Goal: Task Accomplishment & Management: Use online tool/utility

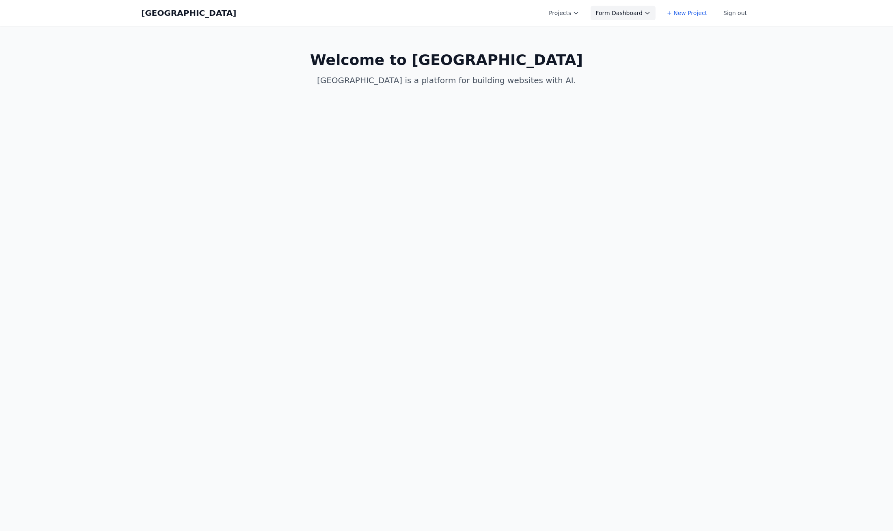
click at [651, 15] on icon at bounding box center [647, 13] width 6 height 6
click at [644, 32] on link "Albany Physical Therapy" at bounding box center [636, 32] width 91 height 15
click at [633, 42] on link "arnie.io" at bounding box center [636, 51] width 91 height 23
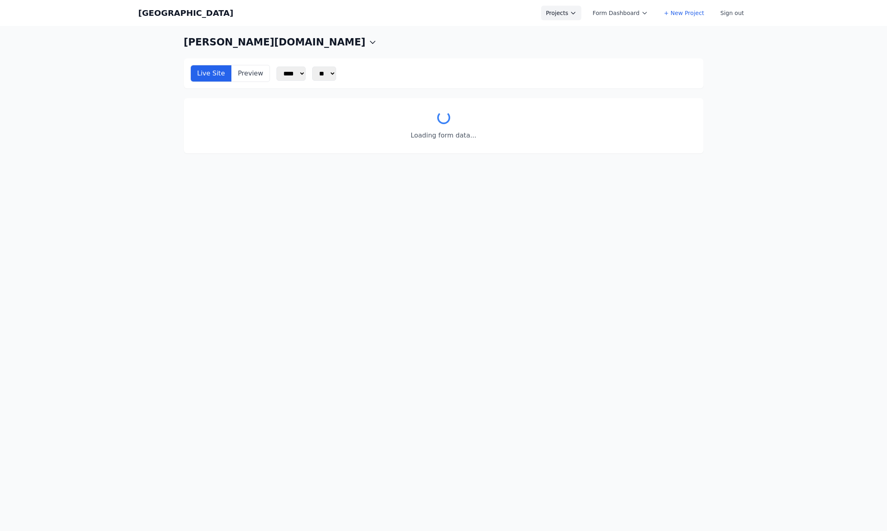
click at [552, 14] on button "Projects" at bounding box center [561, 13] width 40 height 15
click at [558, 24] on ul "Albany Physical Therapy arnie.io" at bounding box center [586, 44] width 91 height 41
click at [560, 28] on link "Albany Physical Therapy" at bounding box center [586, 32] width 91 height 15
click at [591, 45] on link "arnie.io" at bounding box center [586, 51] width 91 height 23
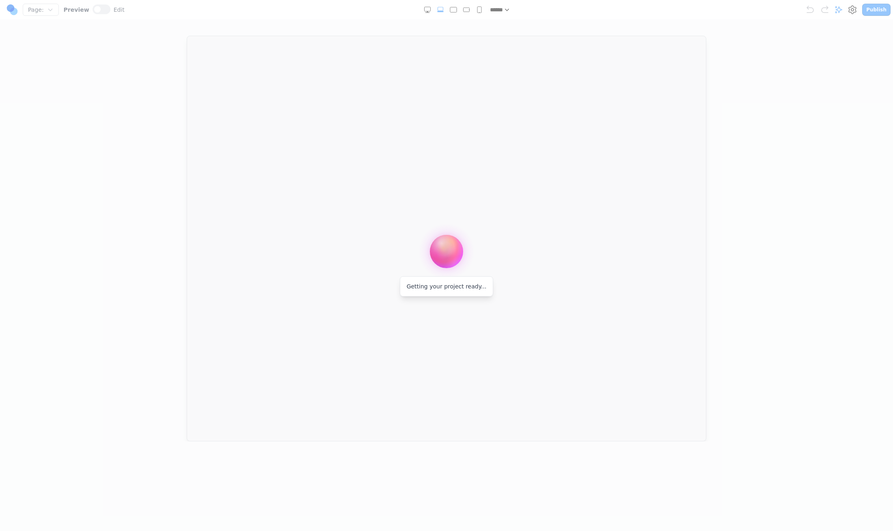
click at [448, 11] on div at bounding box center [446, 265] width 893 height 531
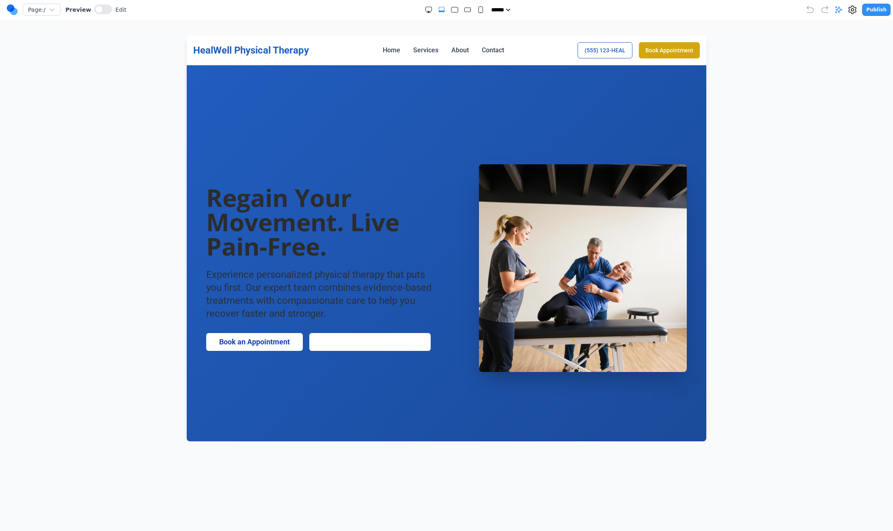
click at [451, 11] on rect "Large" at bounding box center [454, 9] width 6 height 5
select select "**"
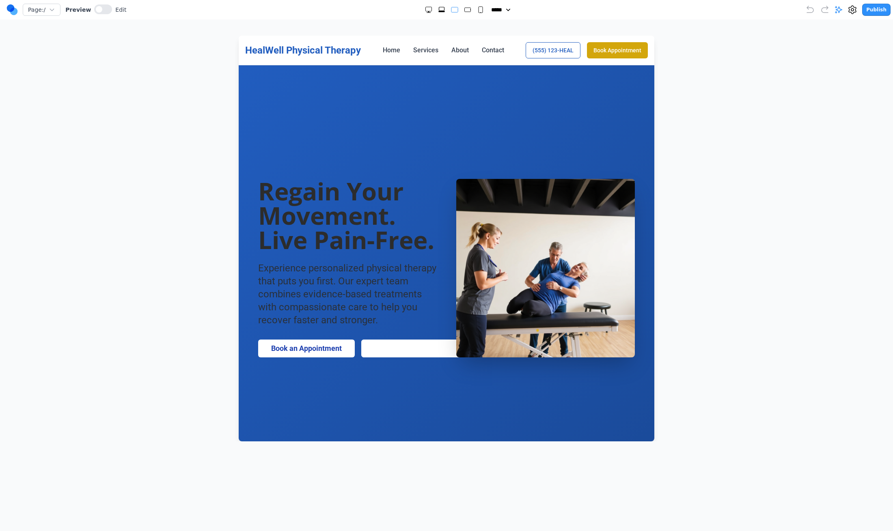
click at [115, 11] on span "Edit" at bounding box center [120, 10] width 11 height 8
click at [105, 11] on button at bounding box center [103, 9] width 18 height 10
click at [392, 49] on link "Home" at bounding box center [391, 50] width 17 height 10
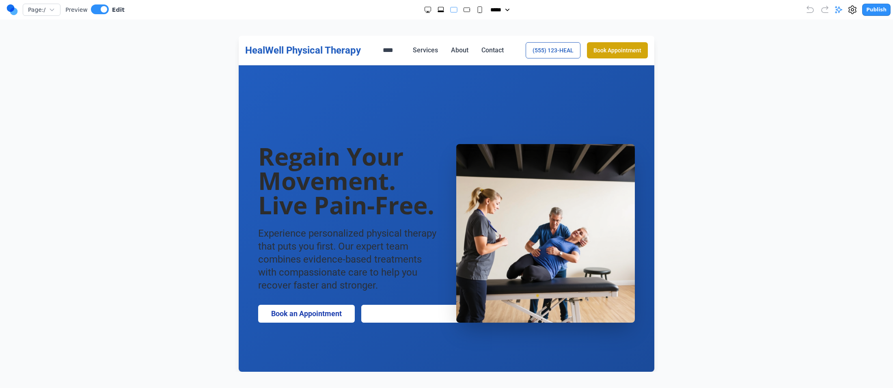
click at [271, 120] on section "Regain Your Movement. Live Pain-Free. Experience personalized physical therapy …" at bounding box center [447, 233] width 416 height 336
click at [286, 144] on h1 "Regain Your Movement. Live Pain-Free." at bounding box center [347, 180] width 179 height 73
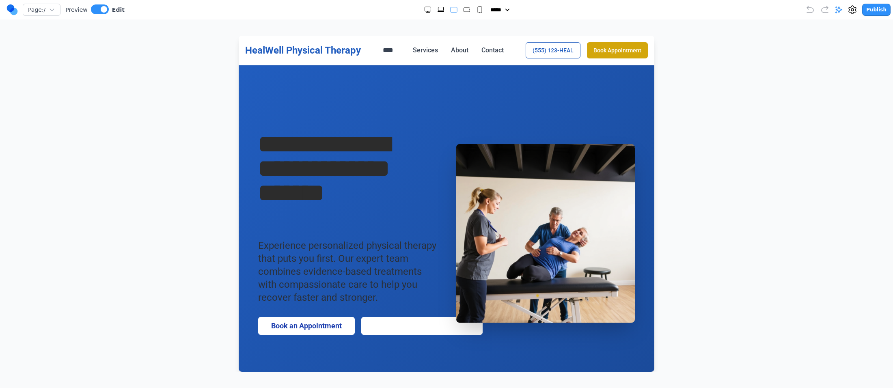
click at [556, 138] on div "**********" at bounding box center [446, 233] width 377 height 203
click at [557, 148] on img at bounding box center [545, 233] width 179 height 179
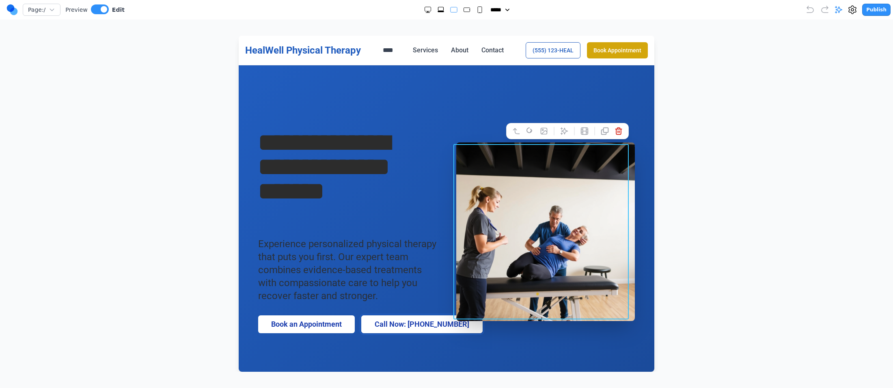
click at [415, 329] on link "Call Now: (123) 456-7890" at bounding box center [421, 324] width 121 height 18
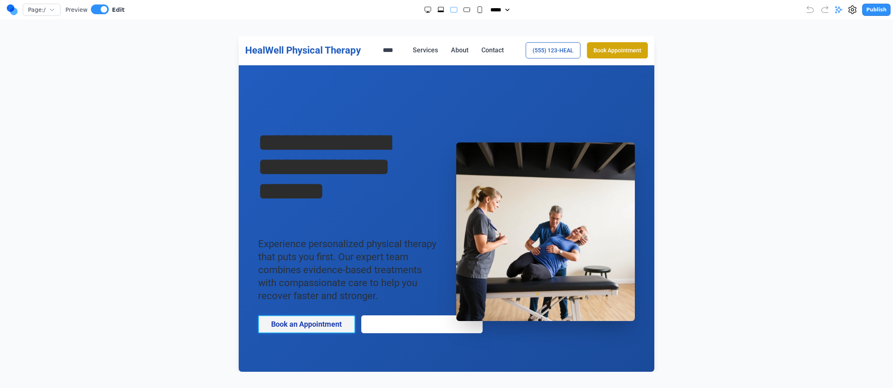
click at [314, 328] on link "Book an Appointment" at bounding box center [306, 324] width 97 height 18
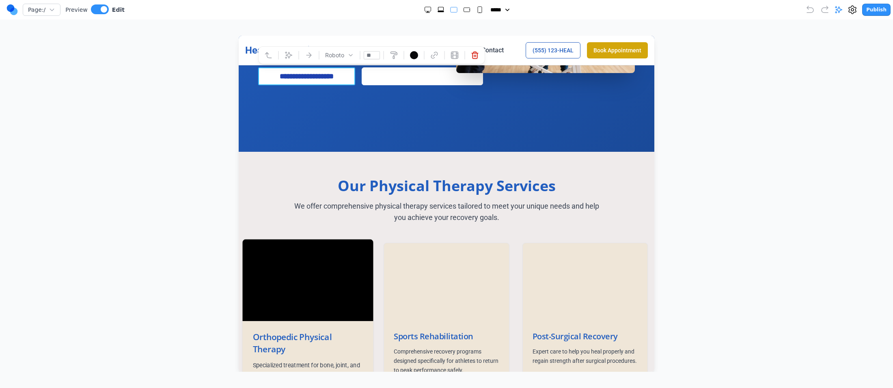
scroll to position [0, 0]
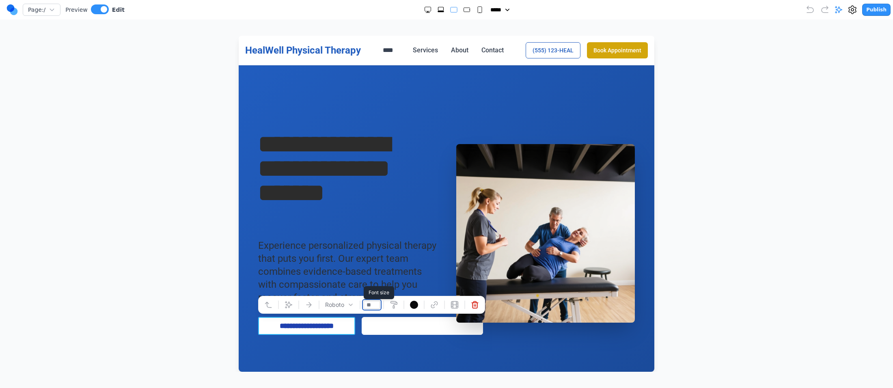
click at [364, 303] on input "**" at bounding box center [372, 305] width 16 height 8
click at [378, 326] on link "Call Now: (123) 456-7890" at bounding box center [422, 326] width 121 height 18
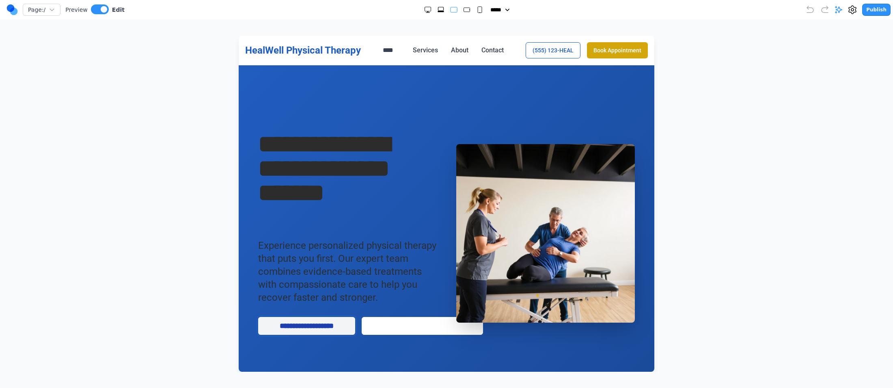
click at [294, 322] on link "**********" at bounding box center [306, 326] width 97 height 18
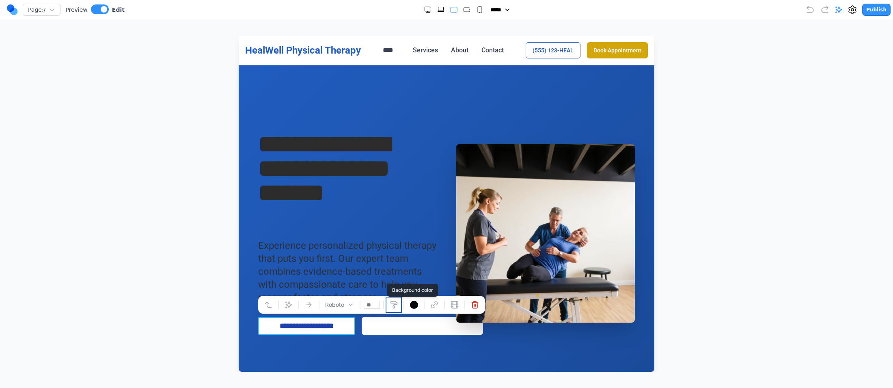
click at [393, 302] on icon at bounding box center [394, 305] width 8 height 8
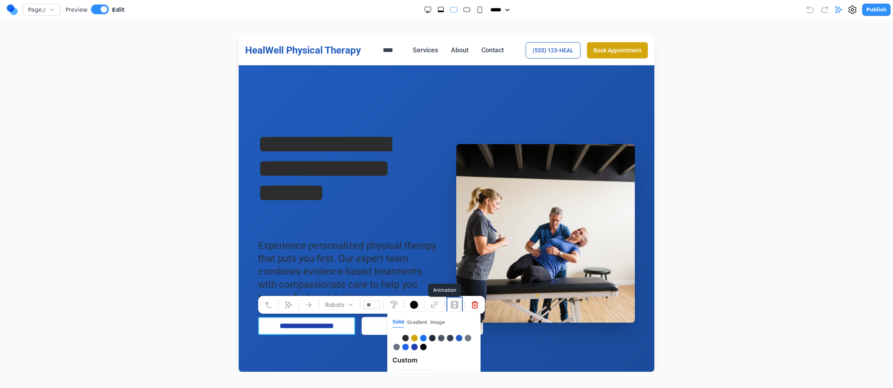
click at [460, 301] on button at bounding box center [454, 304] width 13 height 13
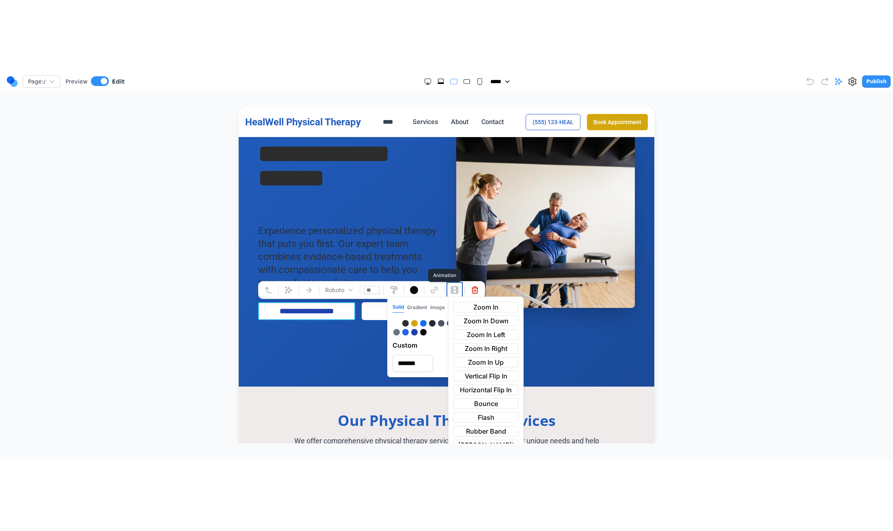
scroll to position [87, 0]
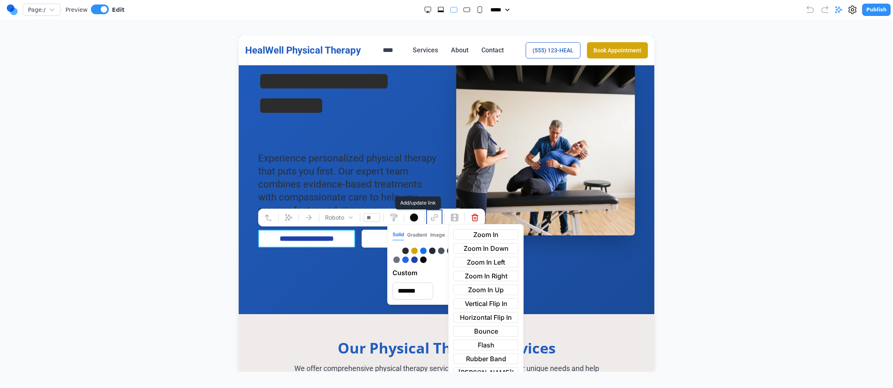
click at [438, 216] on icon at bounding box center [434, 218] width 8 height 8
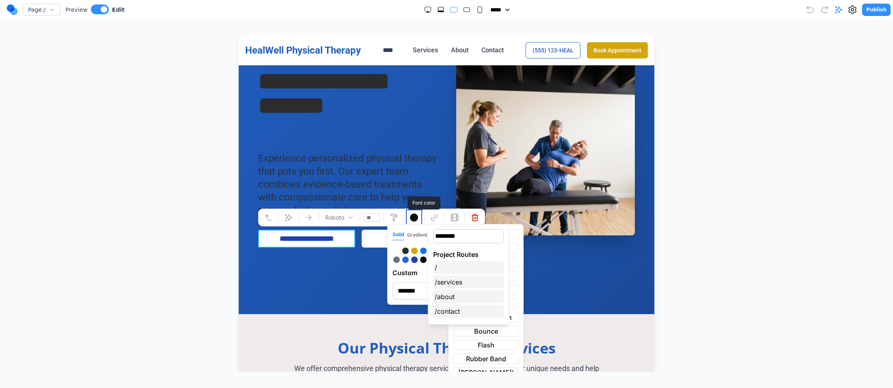
click at [420, 216] on button at bounding box center [414, 217] width 13 height 13
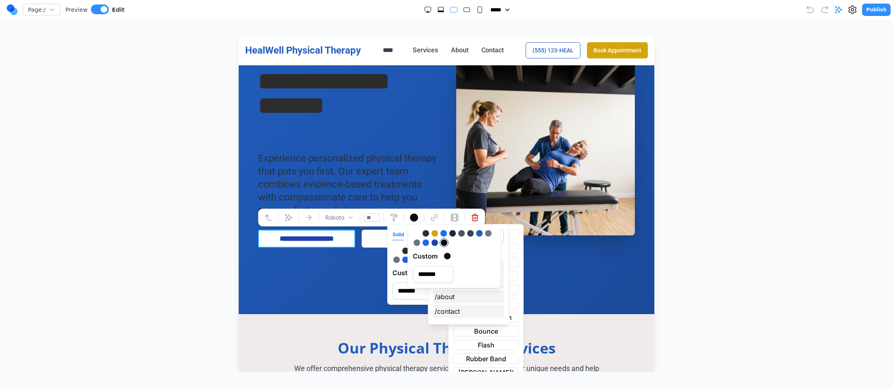
click at [427, 216] on div "Roboto **" at bounding box center [371, 218] width 227 height 18
click at [431, 216] on icon at bounding box center [434, 218] width 8 height 8
click at [503, 10] on select "***** ***** ****** ****** ******" at bounding box center [501, 10] width 23 height 8
click at [490, 6] on select "***** ***** ****** ****** ******" at bounding box center [501, 10] width 23 height 8
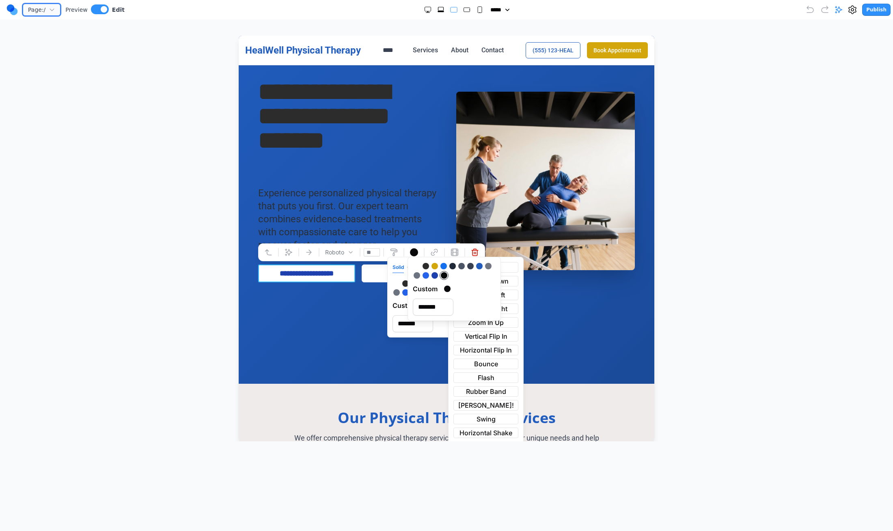
click at [45, 9] on span "Page: /" at bounding box center [36, 10] width 17 height 8
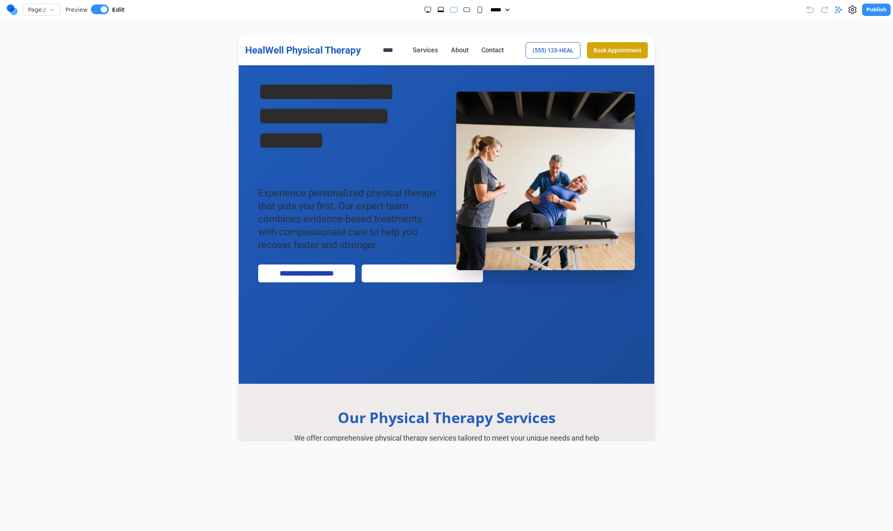
click at [56, 183] on div at bounding box center [446, 239] width 861 height 406
click at [711, 46] on div at bounding box center [446, 239] width 861 height 406
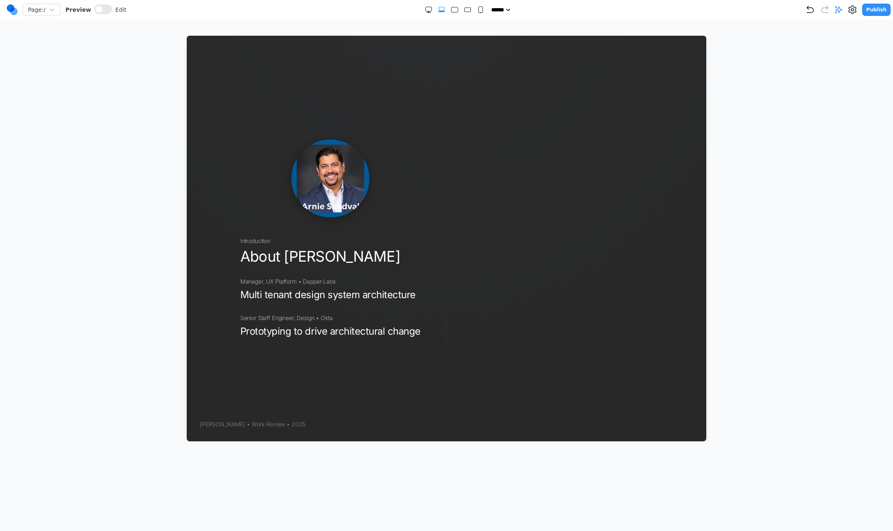
click at [846, 8] on div "Publish" at bounding box center [848, 10] width 85 height 12
click at [840, 12] on icon at bounding box center [839, 10] width 8 height 8
click at [862, 460] on form at bounding box center [815, 489] width 143 height 71
click at [865, 465] on textarea at bounding box center [815, 481] width 129 height 41
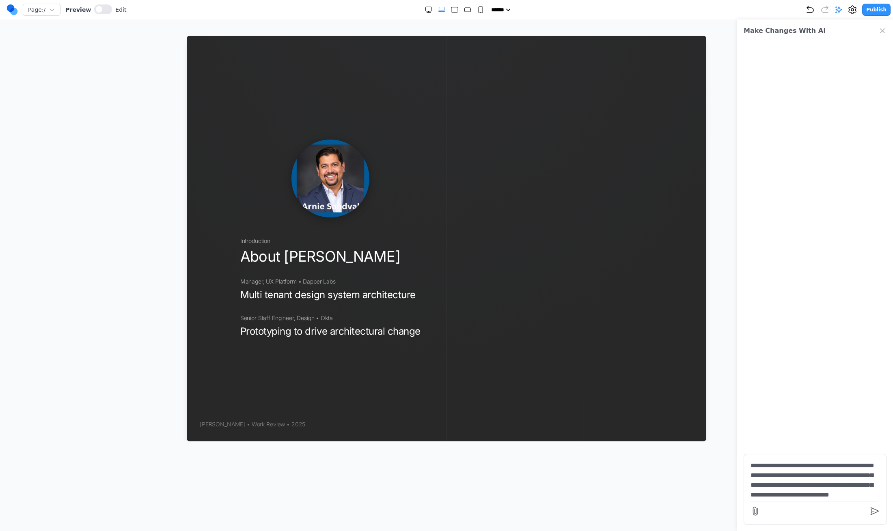
type textarea "**********"
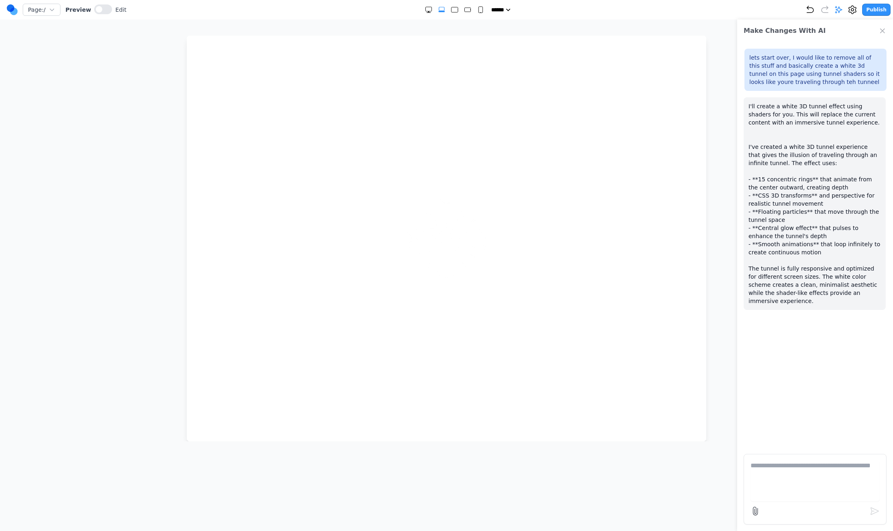
scroll to position [0, 0]
drag, startPoint x: 388, startPoint y: 289, endPoint x: 592, endPoint y: 195, distance: 224.9
click at [591, 197] on div at bounding box center [447, 239] width 520 height 406
click at [471, 8] on div at bounding box center [455, 10] width 60 height 8
click at [477, 9] on icon "Small" at bounding box center [481, 10] width 8 height 8
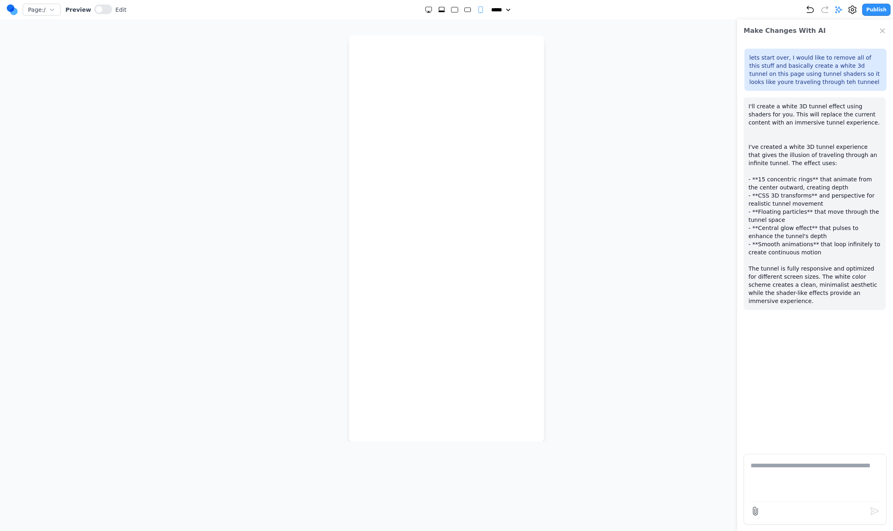
click at [464, 10] on rect "Medium" at bounding box center [467, 10] width 6 height 4
click at [451, 6] on icon "Large" at bounding box center [455, 10] width 8 height 8
select select "**"
click at [430, 7] on div at bounding box center [455, 10] width 60 height 8
click at [97, 11] on span at bounding box center [99, 9] width 6 height 6
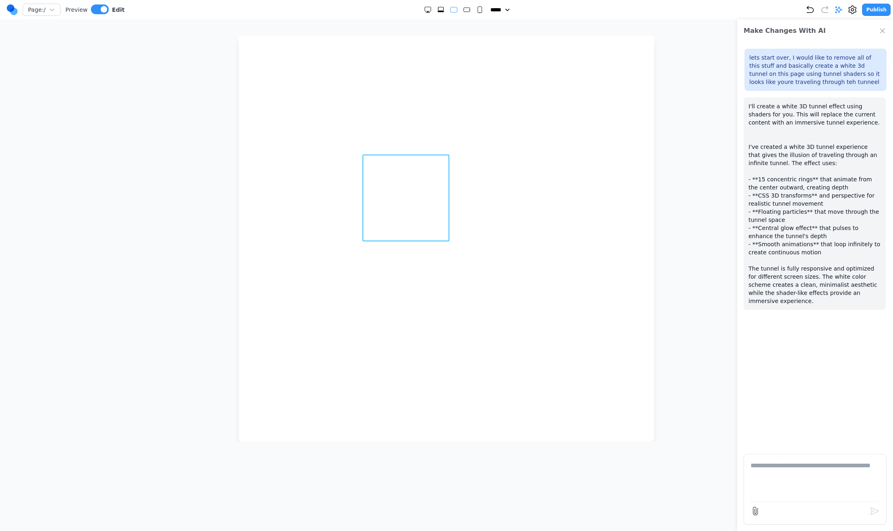
click at [388, 193] on div at bounding box center [406, 198] width 65 height 65
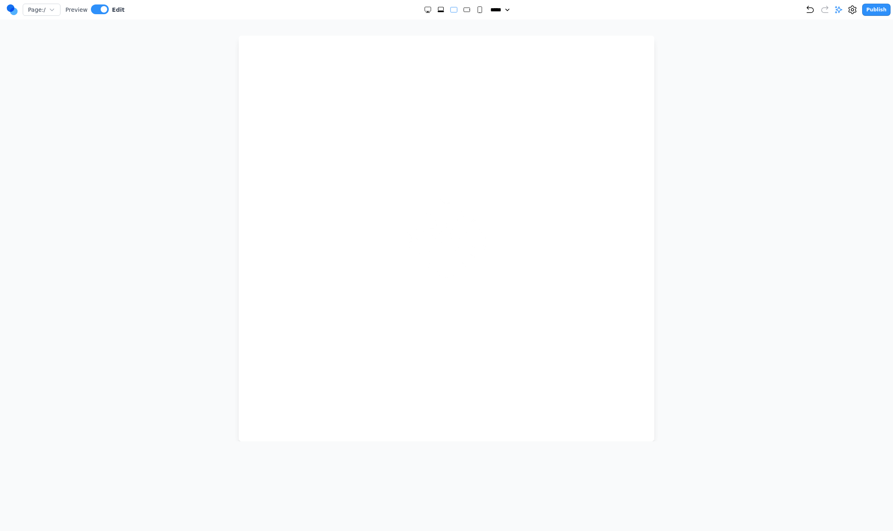
click at [207, 330] on div at bounding box center [446, 239] width 861 height 406
click at [211, 58] on div at bounding box center [446, 239] width 861 height 406
click at [94, 11] on button at bounding box center [100, 9] width 18 height 10
click at [842, 13] on icon at bounding box center [839, 10] width 8 height 8
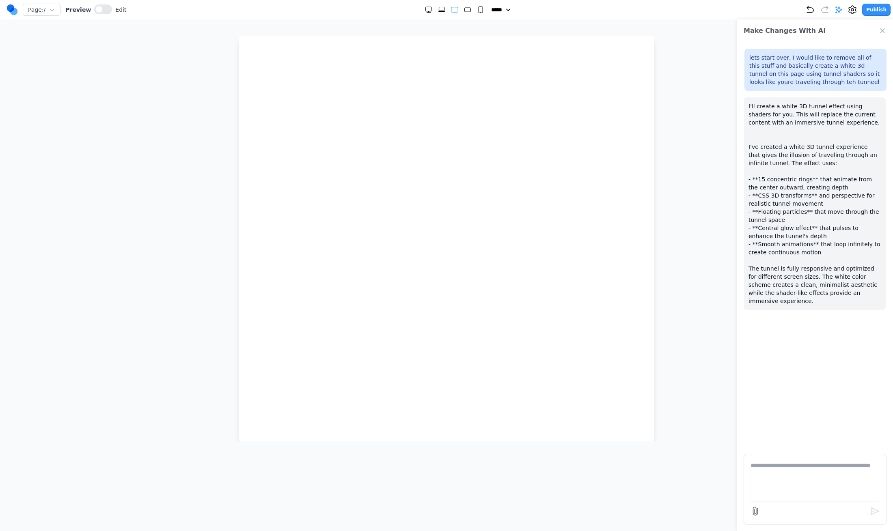
click at [832, 491] on textarea at bounding box center [815, 481] width 129 height 41
type textarea "**********"
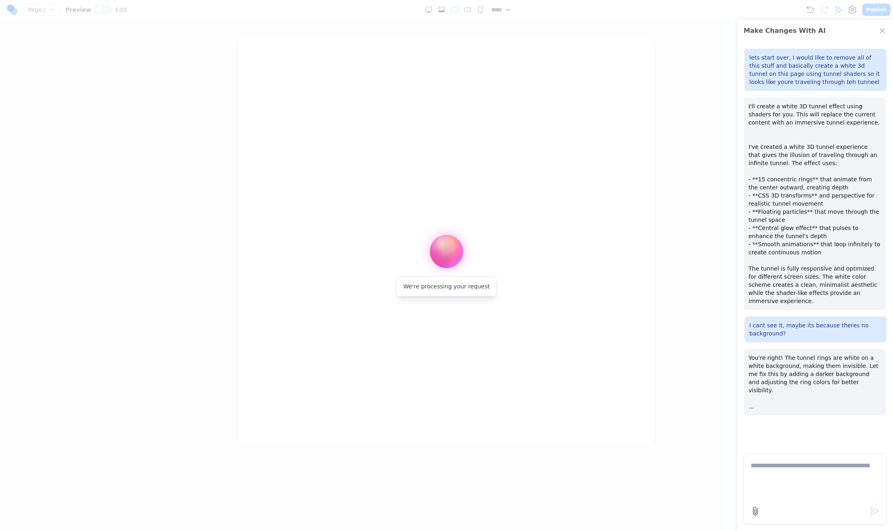
click at [637, 135] on div at bounding box center [446, 265] width 893 height 531
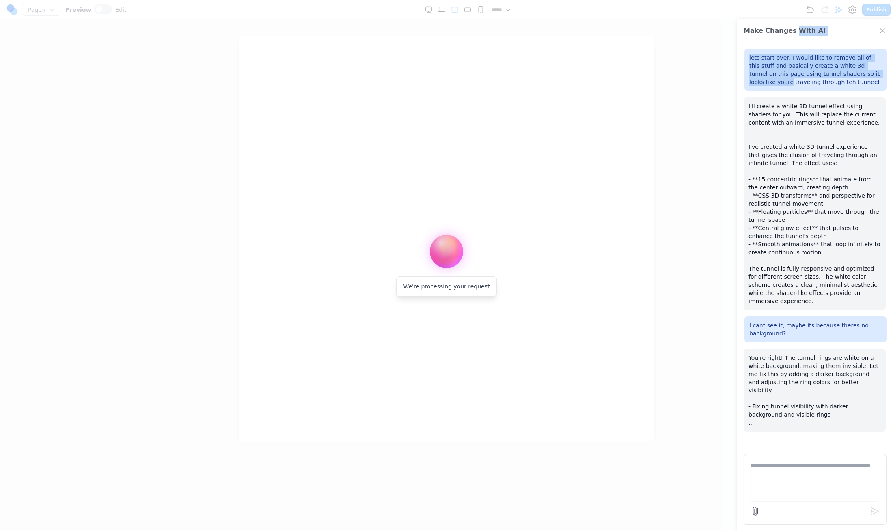
drag, startPoint x: 872, startPoint y: 75, endPoint x: 790, endPoint y: 28, distance: 94.2
click at [790, 28] on div "Make Changes With AI lets start over, I would like to remove all of this stuff …" at bounding box center [815, 275] width 156 height 512
click at [787, 29] on h2 "Make Changes With AI" at bounding box center [785, 31] width 82 height 10
click at [843, 188] on p "I'll create a white 3D tunnel effect using shaders for you. This will replace t…" at bounding box center [815, 203] width 132 height 203
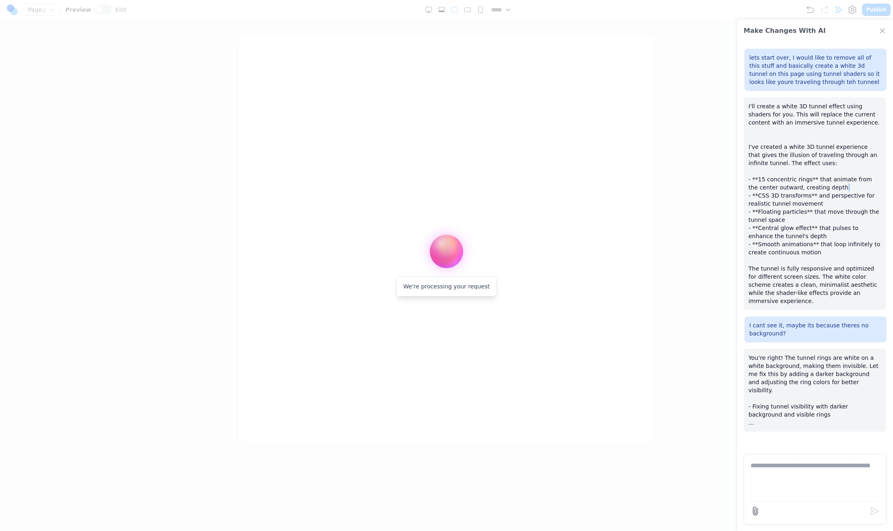
click at [843, 188] on p "I'll create a white 3D tunnel effect using shaders for you. This will replace t…" at bounding box center [815, 203] width 132 height 203
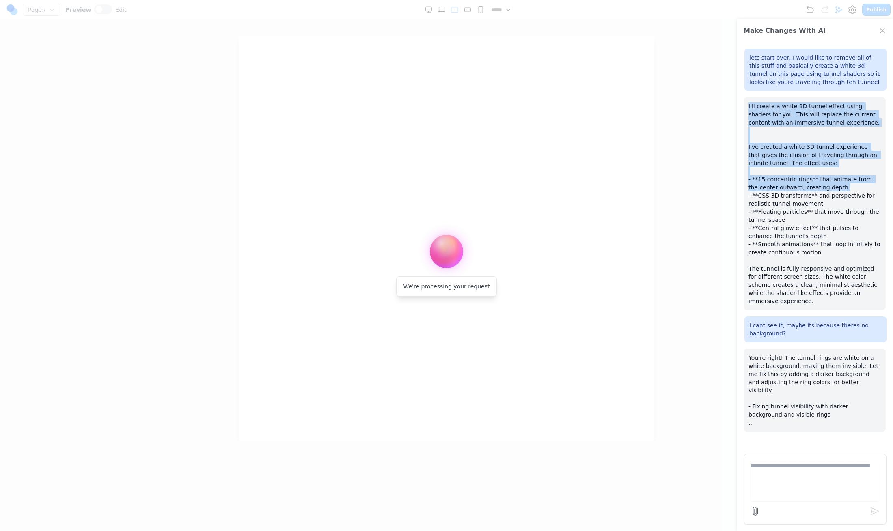
drag, startPoint x: 843, startPoint y: 188, endPoint x: 839, endPoint y: 94, distance: 94.3
click at [839, 94] on div "lets start over, I would like to remove all of this stuff and basically create …" at bounding box center [815, 245] width 156 height 406
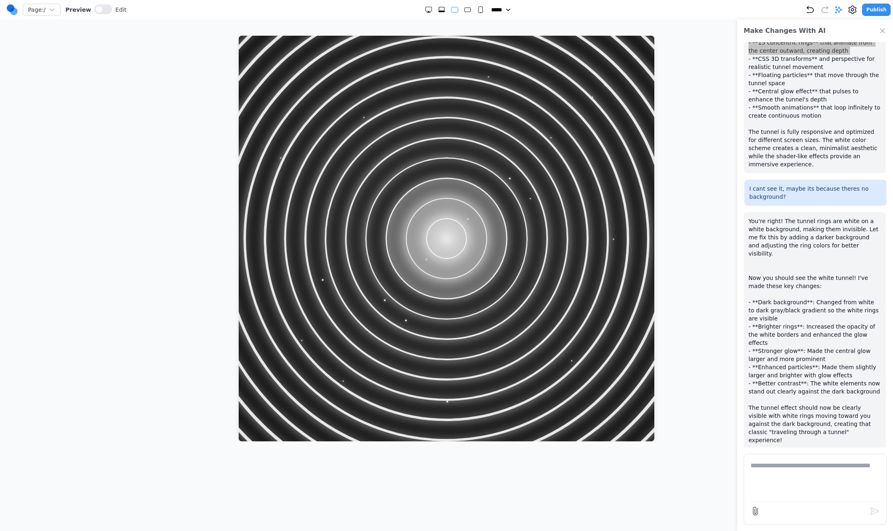
drag, startPoint x: 419, startPoint y: 247, endPoint x: 426, endPoint y: 274, distance: 28.6
click at [426, 274] on div at bounding box center [447, 239] width 416 height 406
click at [544, 168] on div at bounding box center [447, 239] width 416 height 406
drag, startPoint x: 439, startPoint y: 171, endPoint x: 552, endPoint y: 214, distance: 120.7
click at [550, 212] on section at bounding box center [447, 239] width 416 height 406
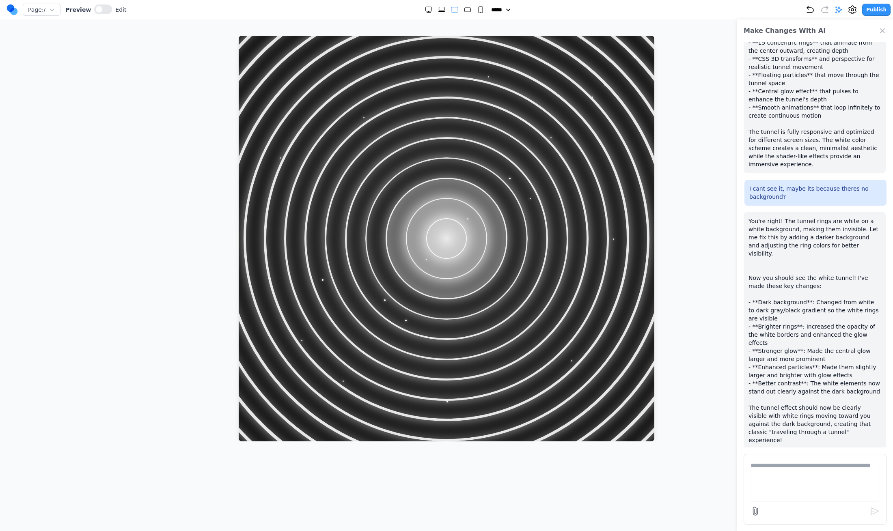
click at [803, 460] on form at bounding box center [815, 489] width 143 height 71
click at [803, 467] on textarea at bounding box center [815, 481] width 129 height 41
click at [860, 462] on textarea "**********" at bounding box center [815, 481] width 129 height 41
type textarea "**********"
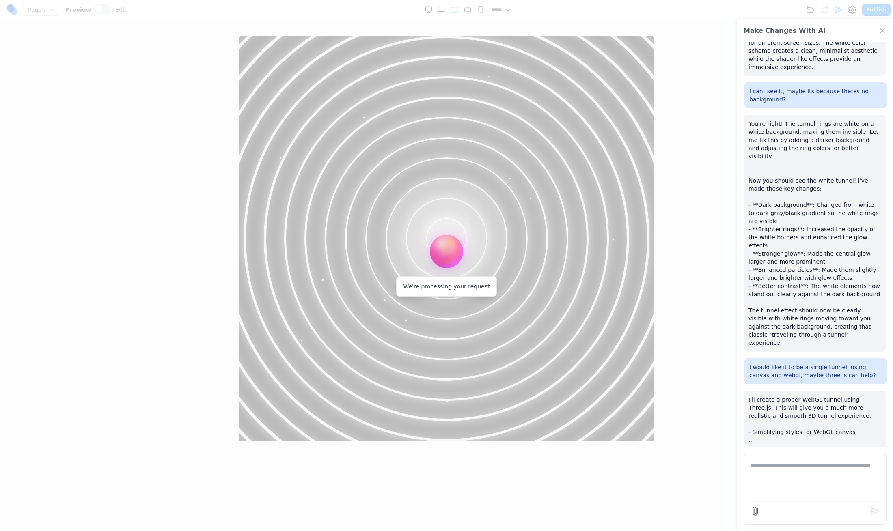
scroll to position [242, 0]
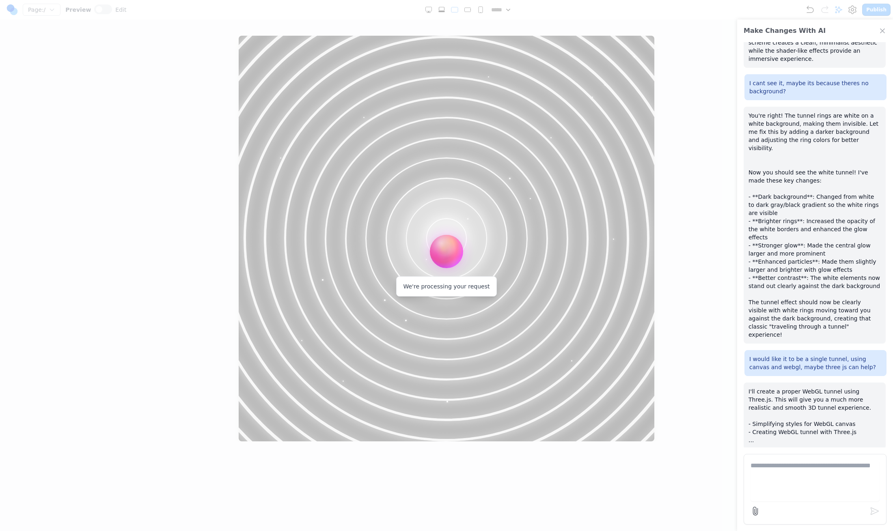
click at [447, 282] on div "We're processing your request" at bounding box center [446, 286] width 100 height 20
drag, startPoint x: 449, startPoint y: 242, endPoint x: 515, endPoint y: 239, distance: 65.9
click at [515, 239] on div "We're processing your request" at bounding box center [446, 265] width 893 height 531
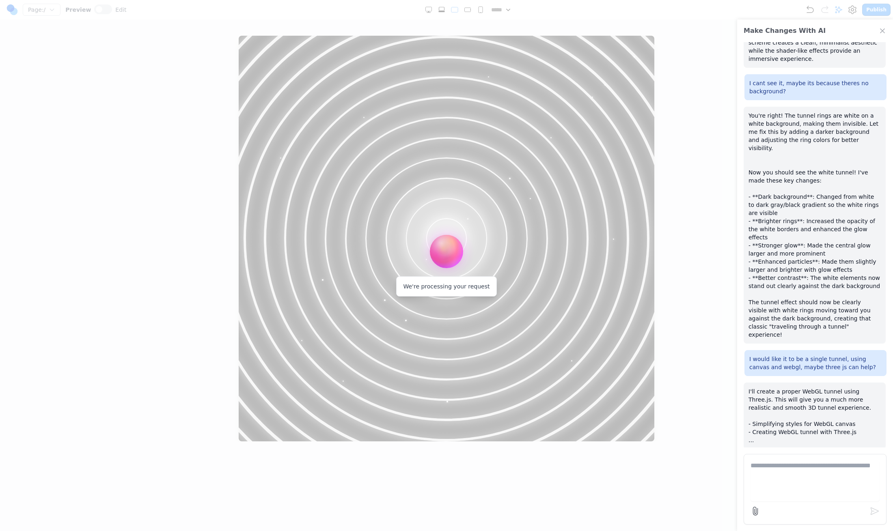
drag, startPoint x: 515, startPoint y: 239, endPoint x: 404, endPoint y: 240, distance: 110.9
click at [404, 240] on div "We're processing your request" at bounding box center [446, 265] width 893 height 531
drag, startPoint x: 447, startPoint y: 242, endPoint x: 547, endPoint y: 305, distance: 119.0
click at [547, 305] on div at bounding box center [446, 265] width 893 height 531
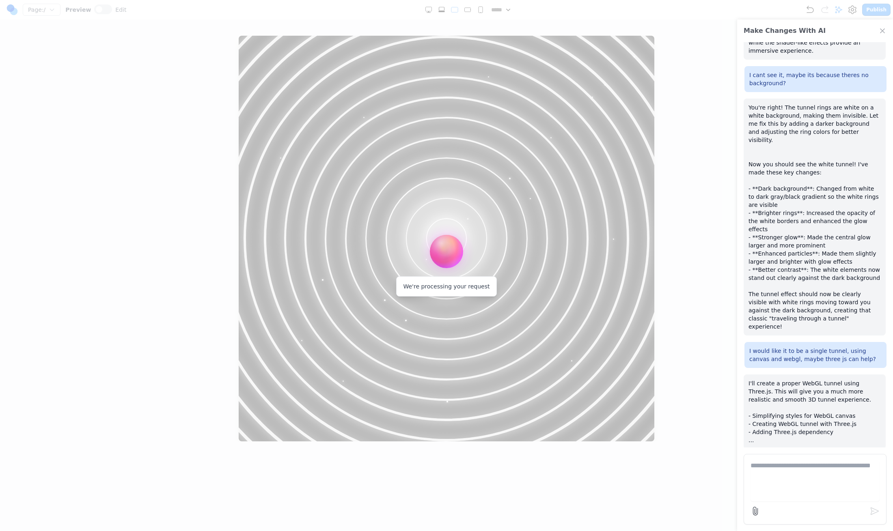
click at [791, 375] on div "I'll create a proper WebGL tunnel using Three.js. This will give you a much mor…" at bounding box center [815, 412] width 142 height 75
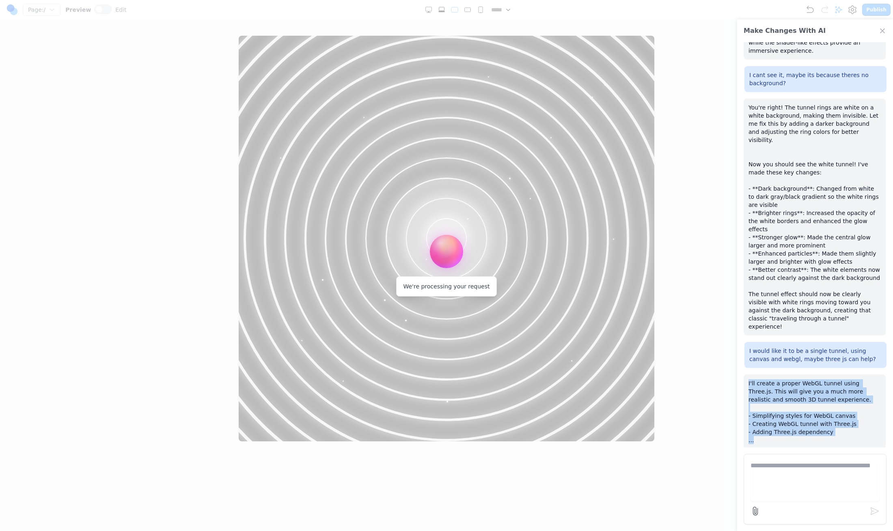
drag, startPoint x: 791, startPoint y: 368, endPoint x: 860, endPoint y: 438, distance: 99.0
click at [860, 439] on div "I'll create a proper WebGL tunnel using Three.js. This will give you a much mor…" at bounding box center [815, 412] width 142 height 75
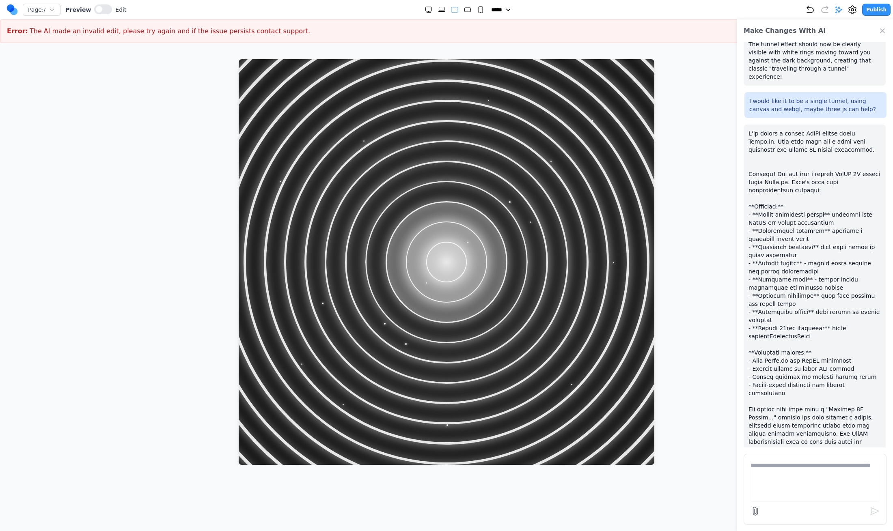
scroll to position [518, 0]
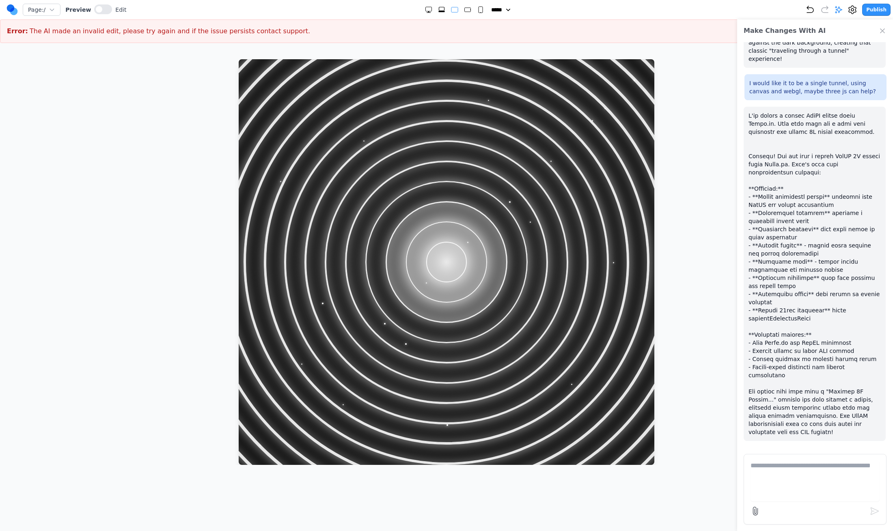
click at [799, 490] on textarea at bounding box center [815, 481] width 129 height 41
type textarea "**********"
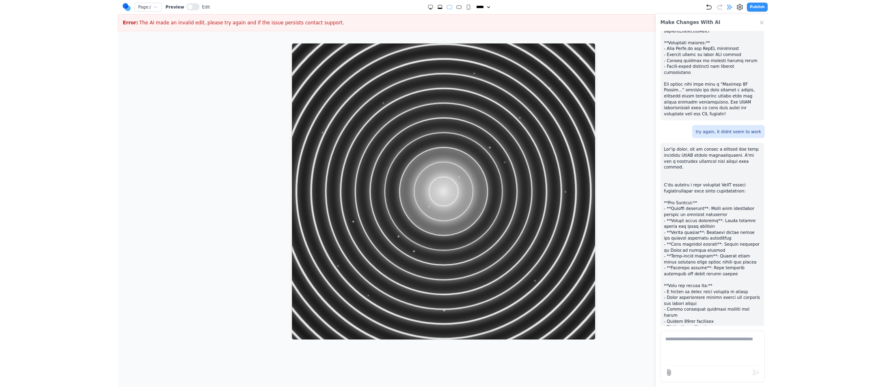
scroll to position [845, 0]
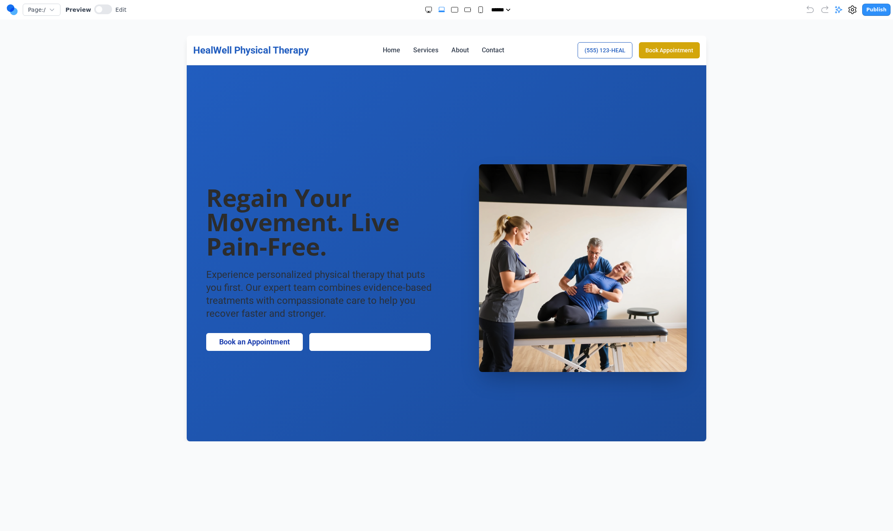
click at [408, 119] on section "Regain Your Movement. Live Pain-Free. Experience personalized physical therapy …" at bounding box center [447, 268] width 520 height 406
click at [107, 6] on button at bounding box center [103, 9] width 18 height 10
click at [440, 47] on nav "**** ******** ***** *******" at bounding box center [443, 50] width 101 height 10
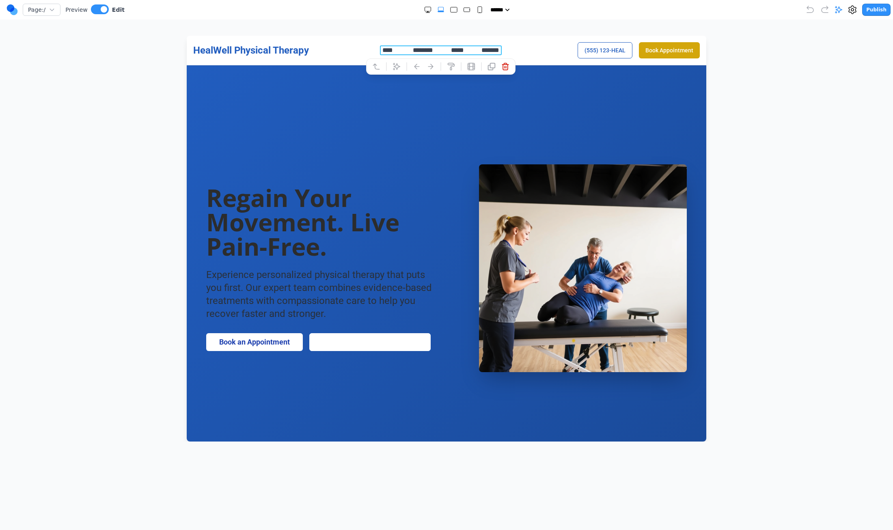
click at [18, 11] on div "Page: / Preview Edit" at bounding box center [65, 9] width 118 height 13
click at [14, 12] on circle at bounding box center [14, 12] width 8 height 8
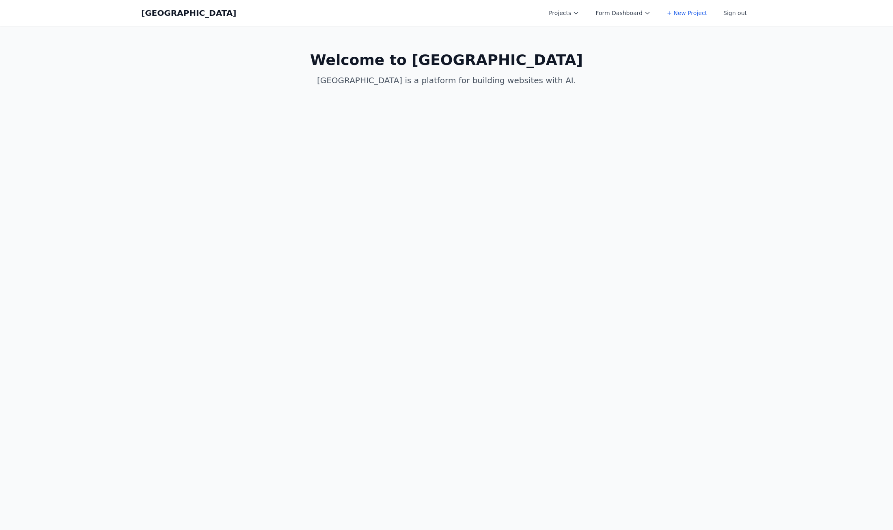
click at [173, 16] on link "Coal Creek" at bounding box center [188, 12] width 95 height 11
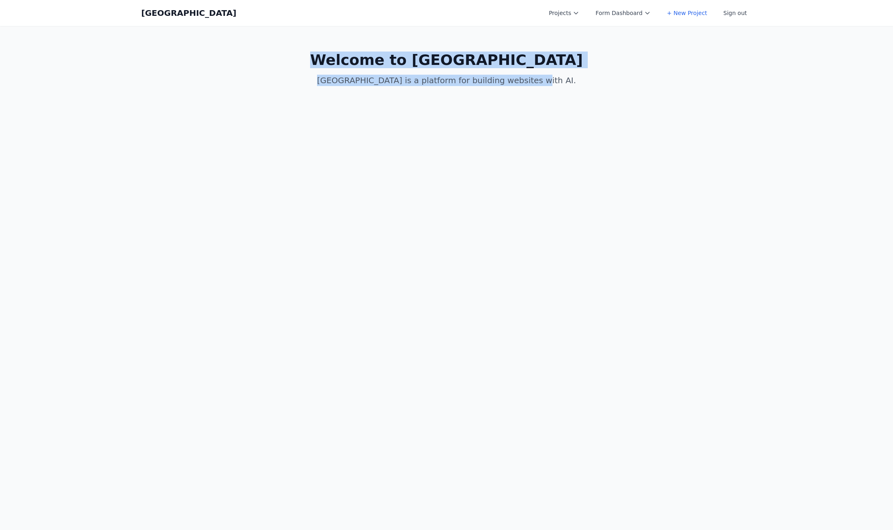
drag, startPoint x: 388, startPoint y: 48, endPoint x: 625, endPoint y: 137, distance: 253.1
click at [625, 137] on body "Coal Creek Projects Form Dashboard + New Project Sign out Open main menu Home C…" at bounding box center [446, 265] width 893 height 530
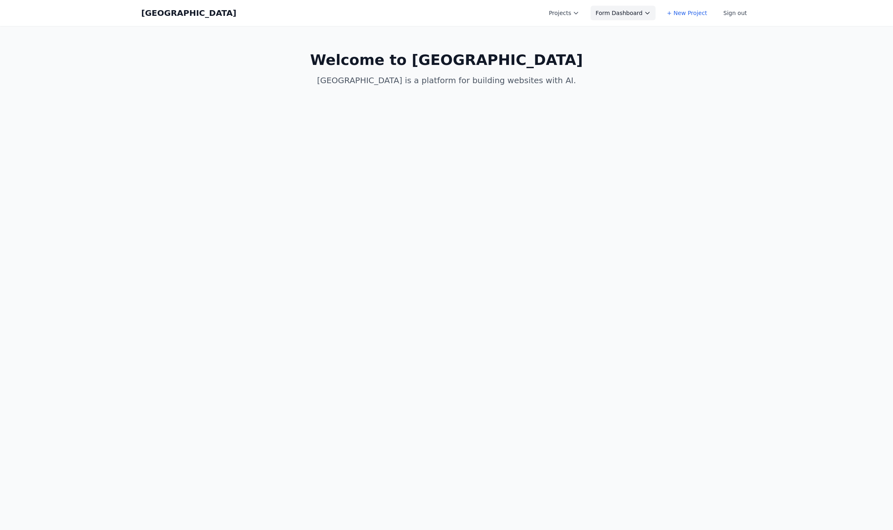
click at [612, 10] on button "Form Dashboard" at bounding box center [623, 13] width 65 height 15
click at [559, 8] on button "Projects" at bounding box center [564, 13] width 40 height 15
click at [271, 28] on main "Welcome to Coal Creek Coal Creek is a platform for building websites with AI." at bounding box center [447, 69] width 624 height 86
click at [164, 16] on link "Coal Creek" at bounding box center [188, 12] width 95 height 11
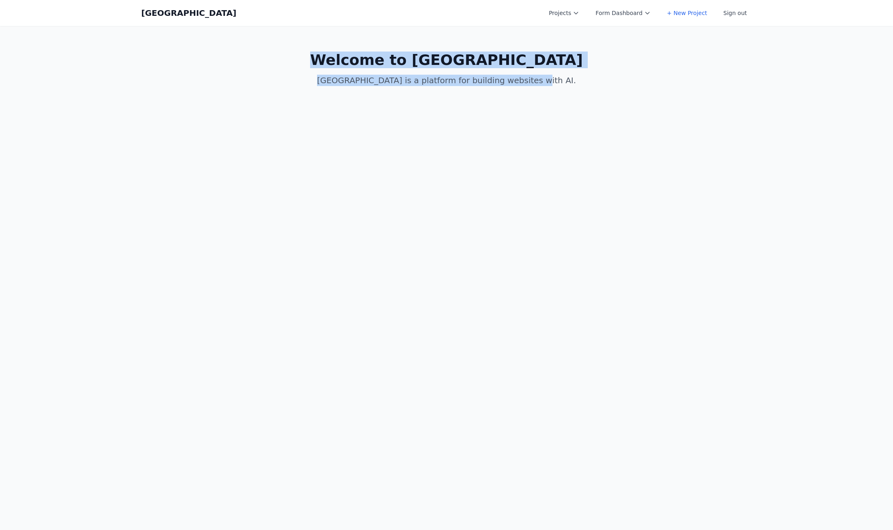
drag, startPoint x: 300, startPoint y: 37, endPoint x: 687, endPoint y: 164, distance: 407.0
click at [687, 164] on body "Coal Creek Projects Form Dashboard + New Project Sign out Open main menu Home C…" at bounding box center [446, 265] width 893 height 530
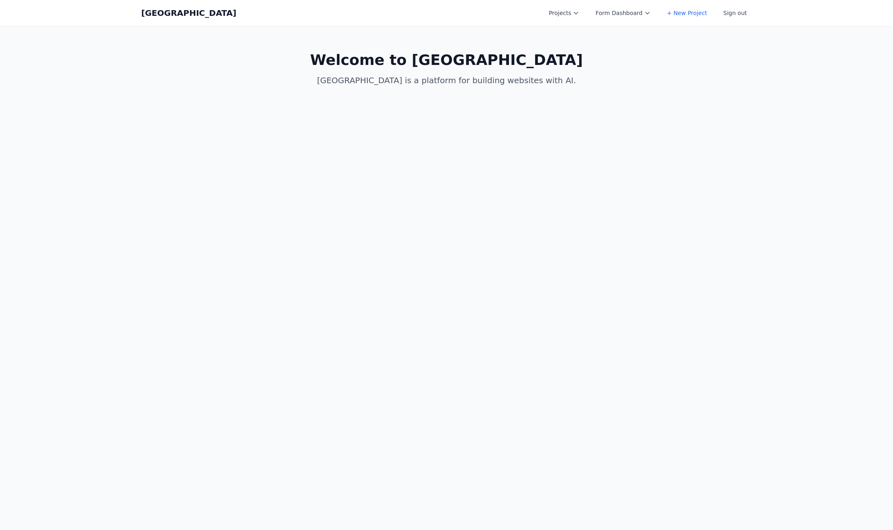
click at [438, 240] on body "Coal Creek Projects Form Dashboard + New Project Sign out Open main menu Home C…" at bounding box center [446, 265] width 893 height 530
click at [606, 12] on button "Form Dashboard" at bounding box center [623, 13] width 65 height 15
click at [605, 12] on button "Form Dashboard" at bounding box center [623, 13] width 65 height 15
click at [579, 10] on icon at bounding box center [576, 13] width 6 height 6
click at [585, 29] on link "Albany Physical Therapy" at bounding box center [589, 32] width 91 height 15
